Goal: Information Seeking & Learning: Learn about a topic

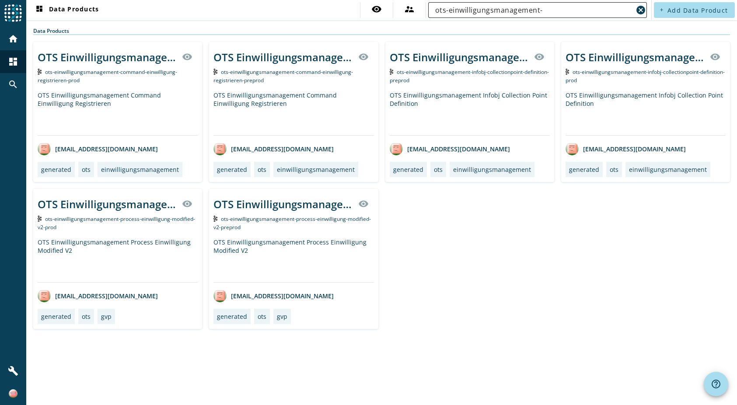
click at [562, 16] on div "ots-einwilligungsmanagement-" at bounding box center [534, 10] width 198 height 16
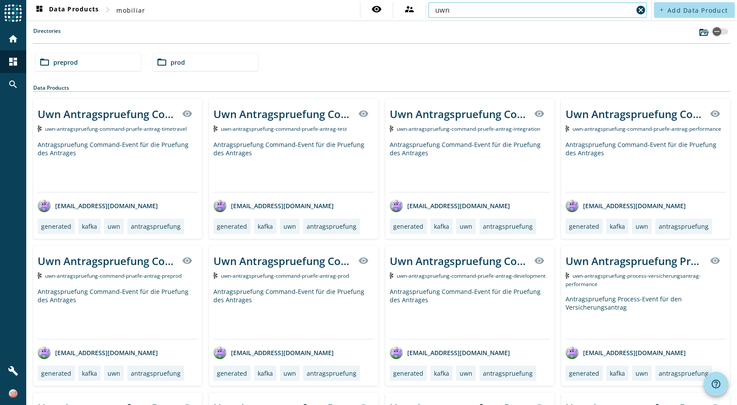
click at [448, 10] on input "uwn" at bounding box center [534, 10] width 198 height 10
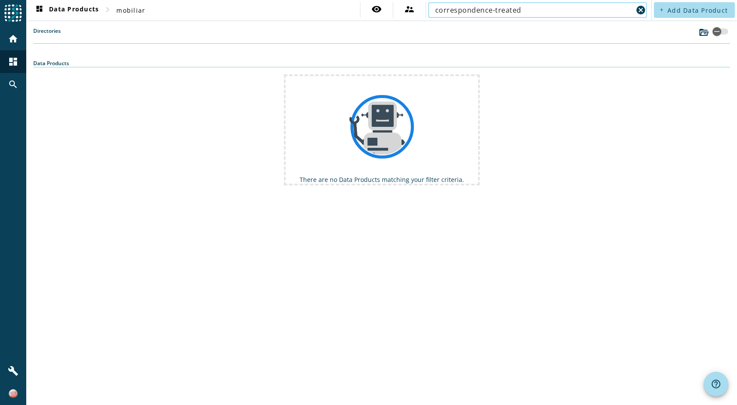
click at [531, 10] on input "correspondence-treated" at bounding box center [534, 10] width 198 height 10
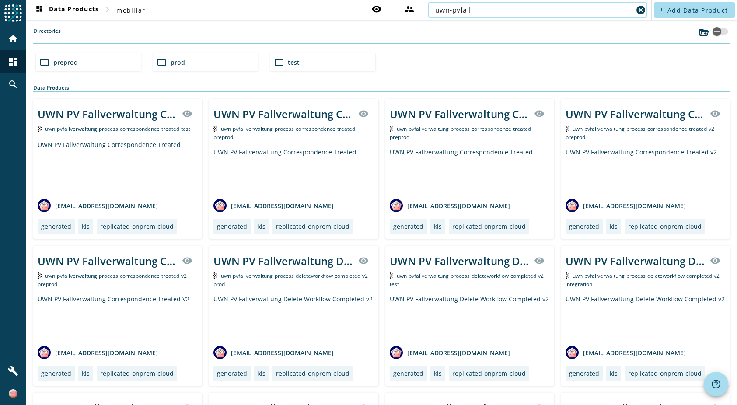
type input "uwn-pvfall"
click at [650, 128] on span "uwn-pvfallverwaltung-process-correspondence-treated-v2-preprod" at bounding box center [640, 133] width 151 height 16
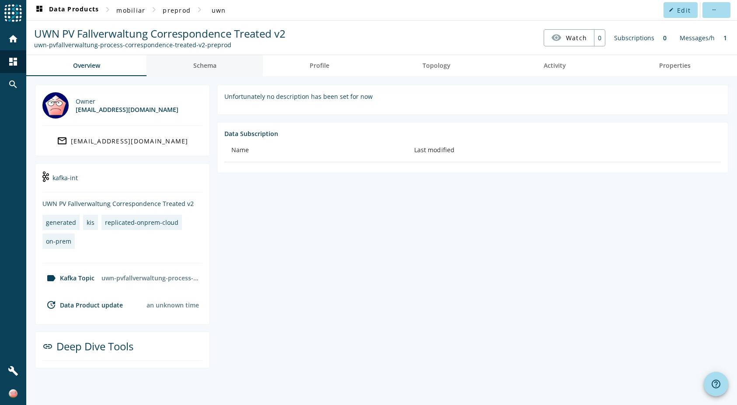
click at [201, 64] on span "Schema" at bounding box center [204, 66] width 23 height 6
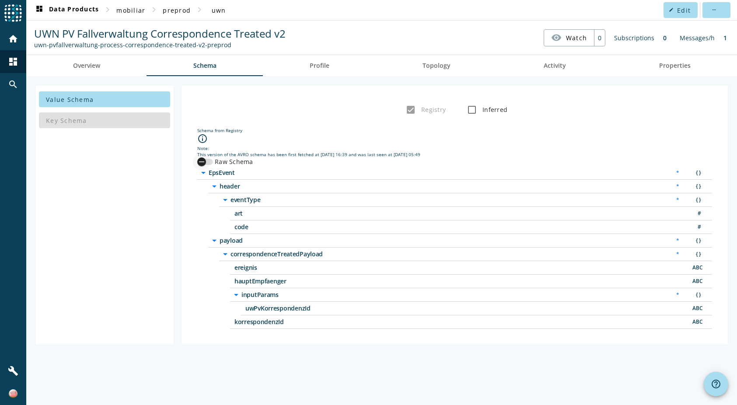
click at [205, 161] on icon "button" at bounding box center [202, 162] width 8 height 8
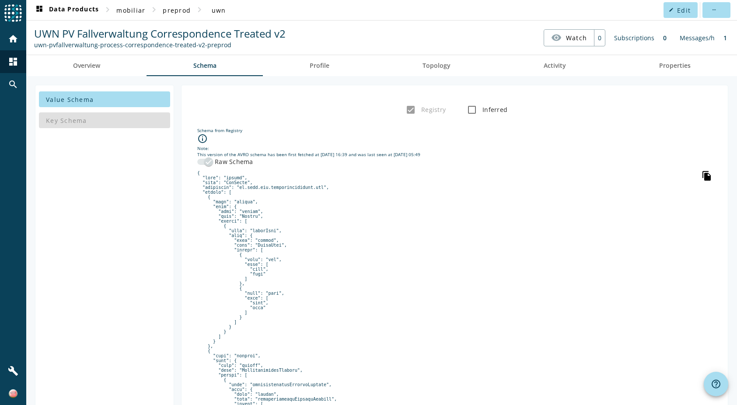
click at [701, 175] on icon "file_copy" at bounding box center [706, 175] width 10 height 10
